Goal: Task Accomplishment & Management: Manage account settings

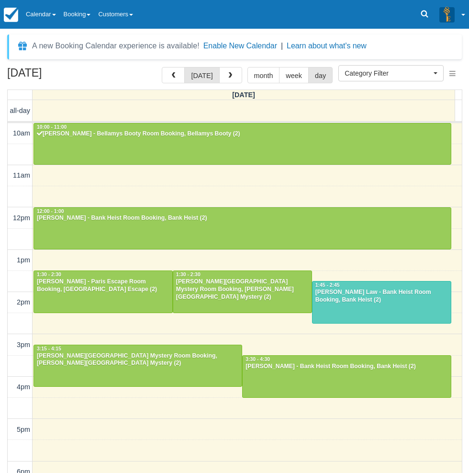
select select
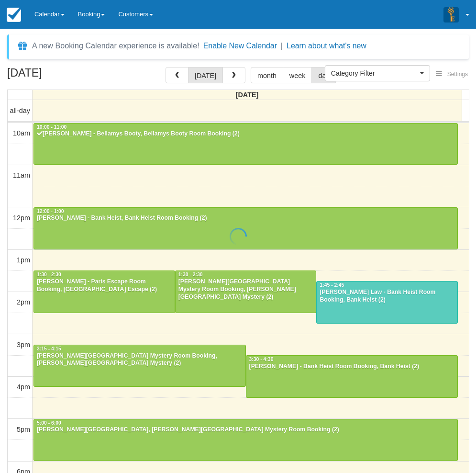
select select
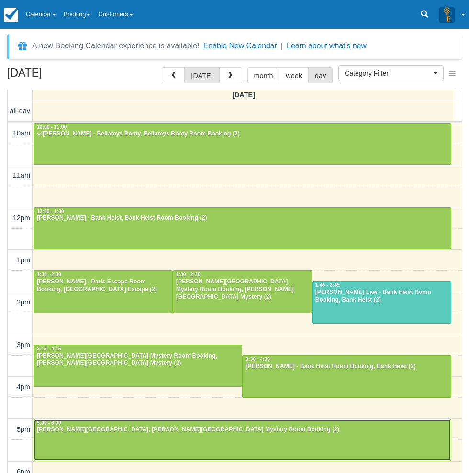
click at [91, 447] on div at bounding box center [242, 439] width 417 height 41
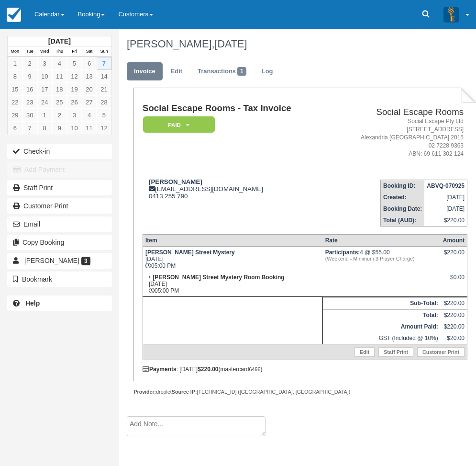
click at [36, 355] on div "September 2025 Mon Tue Wed Thu Fri Sat Sun 1 2 3 4 5 6 7 8 9 10 11 12 13 14 15 …" at bounding box center [59, 233] width 119 height 466
click at [49, 10] on link "Calendar" at bounding box center [50, 14] width 44 height 29
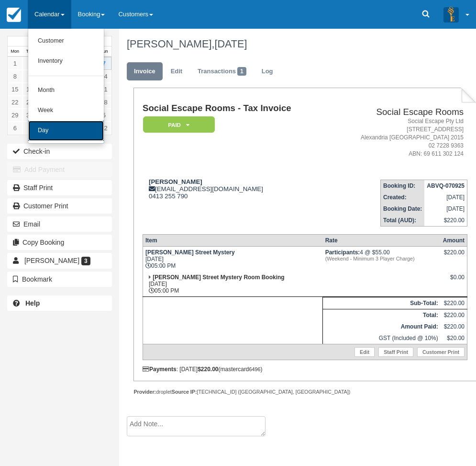
click at [46, 135] on link "Day" at bounding box center [66, 131] width 76 height 20
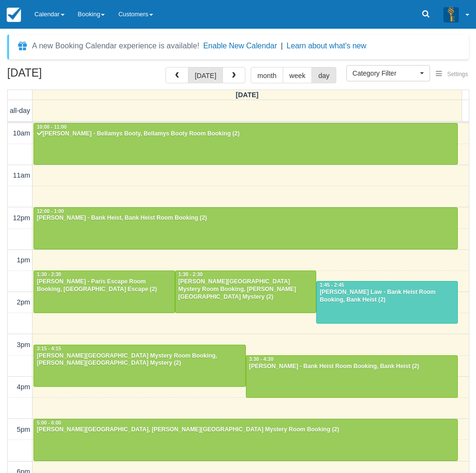
select select
